Goal: Information Seeking & Learning: Find specific fact

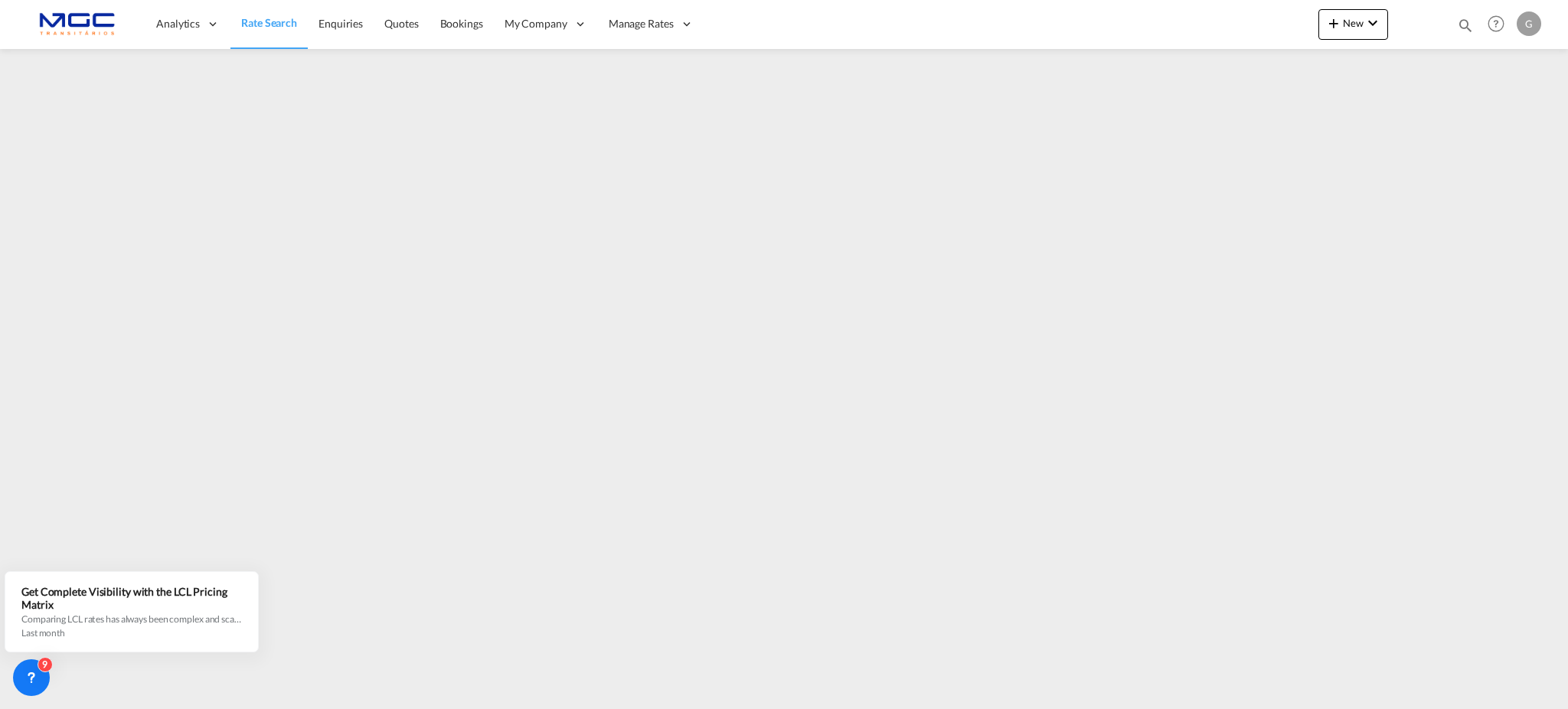
click at [95, 24] on img at bounding box center [75, 24] width 103 height 34
click at [258, 33] on link "Rate Search" at bounding box center [268, 24] width 77 height 50
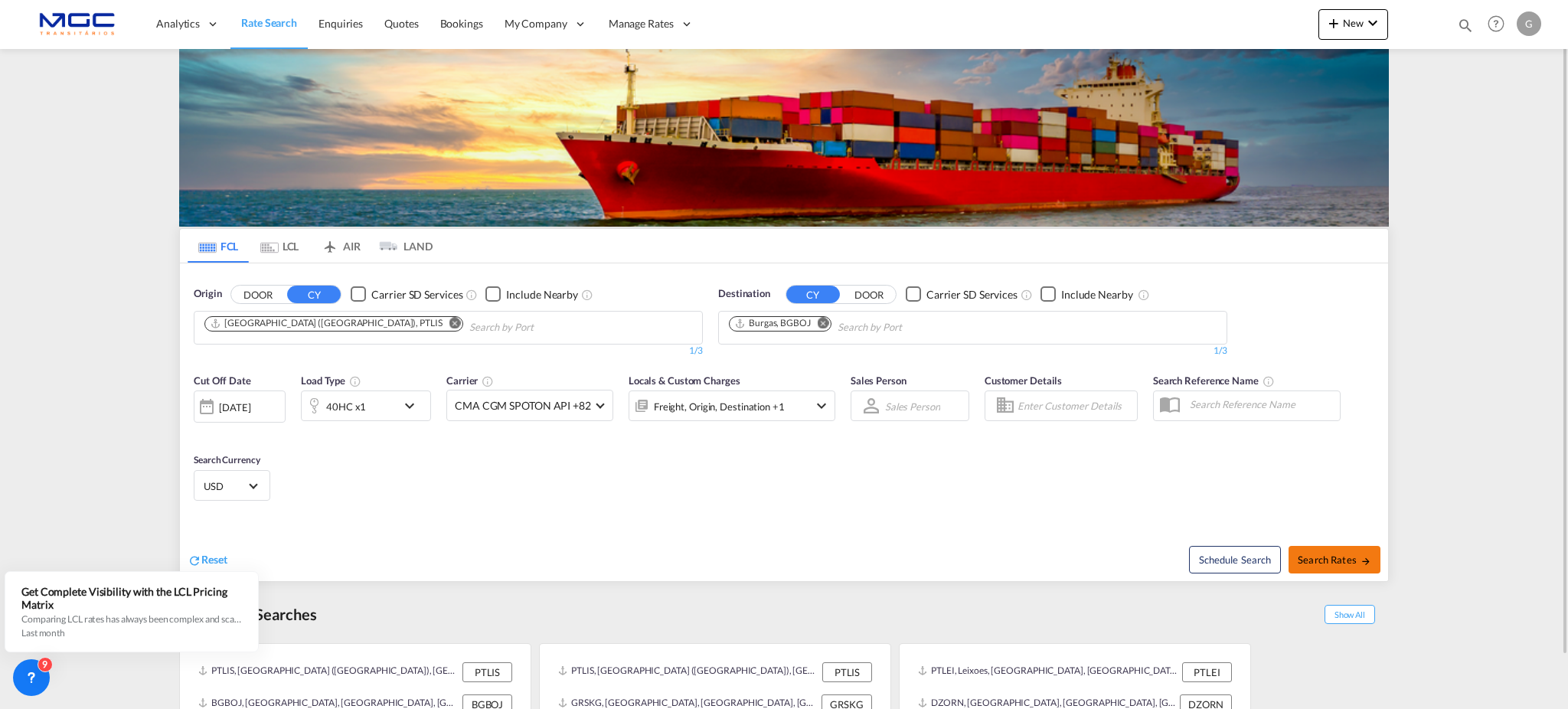
click at [1335, 562] on span "Search Rates" at bounding box center [1335, 560] width 73 height 12
type input "PTLIS to BGBOJ / [DATE]"
